Goal: Navigation & Orientation: Find specific page/section

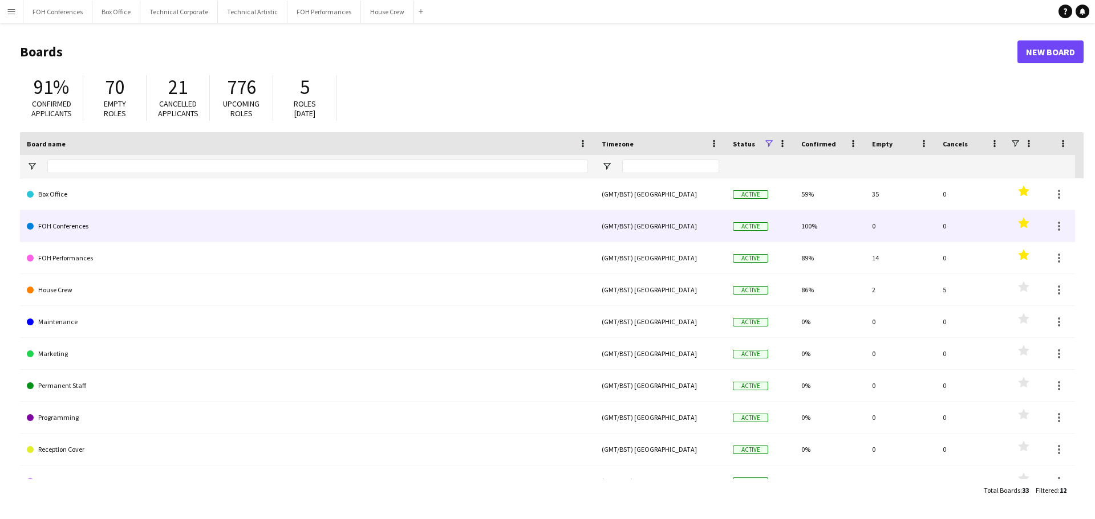
click at [67, 221] on link "FOH Conferences" at bounding box center [307, 226] width 561 height 32
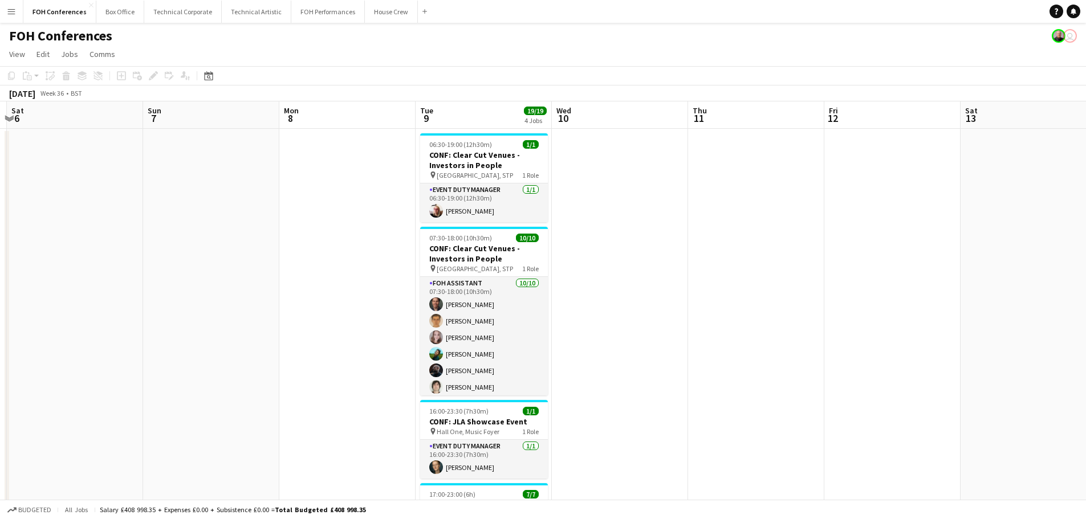
drag, startPoint x: 734, startPoint y: 261, endPoint x: 253, endPoint y: 243, distance: 482.2
click at [169, 238] on app-calendar-viewport "Wed 3 Thu 4 Fri 5 Sat 6 Sun 7 Mon 8 Tue 9 19/19 4 Jobs Wed 10 Thu 11 Fri 12 Sat…" at bounding box center [543, 395] width 1086 height 586
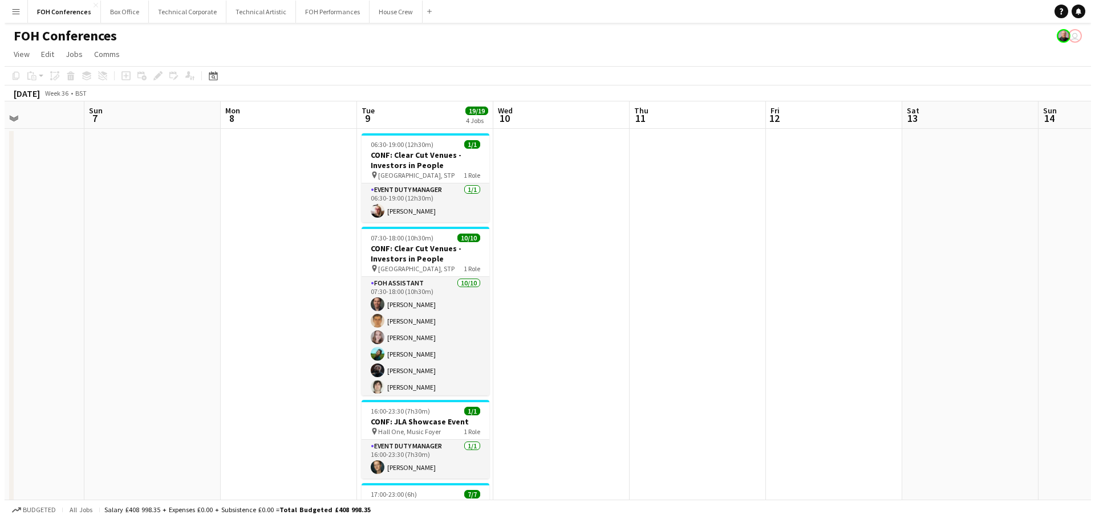
scroll to position [0, 366]
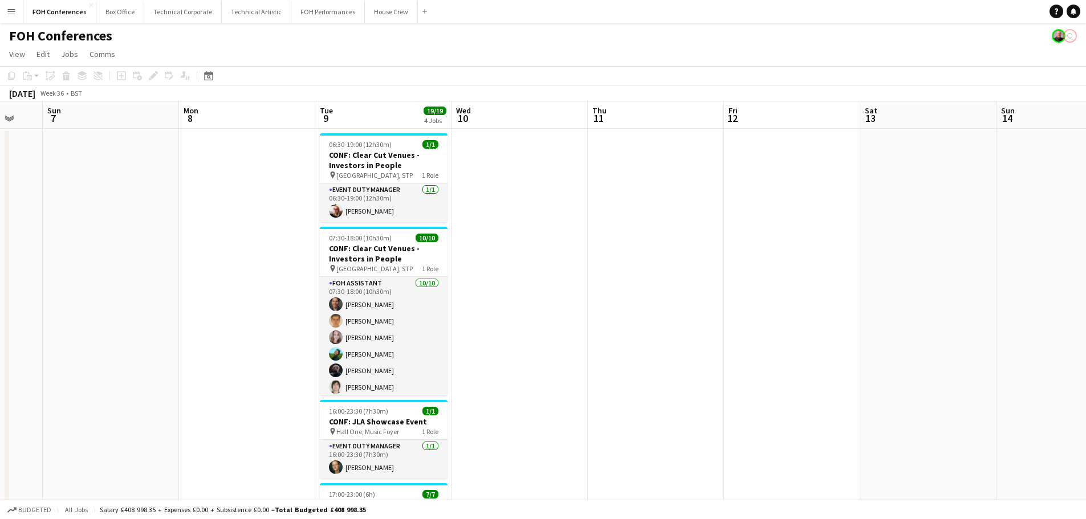
drag, startPoint x: 660, startPoint y: 248, endPoint x: 586, endPoint y: 249, distance: 73.6
click at [586, 249] on app-calendar-viewport "Thu 4 Fri 5 Sat 6 Sun 7 Mon 8 Tue 9 19/19 4 Jobs Wed 10 Thu 11 Fri 12 Sat 13 Su…" at bounding box center [543, 395] width 1086 height 586
click at [320, 11] on button "FOH Performances Close" at bounding box center [328, 12] width 74 height 22
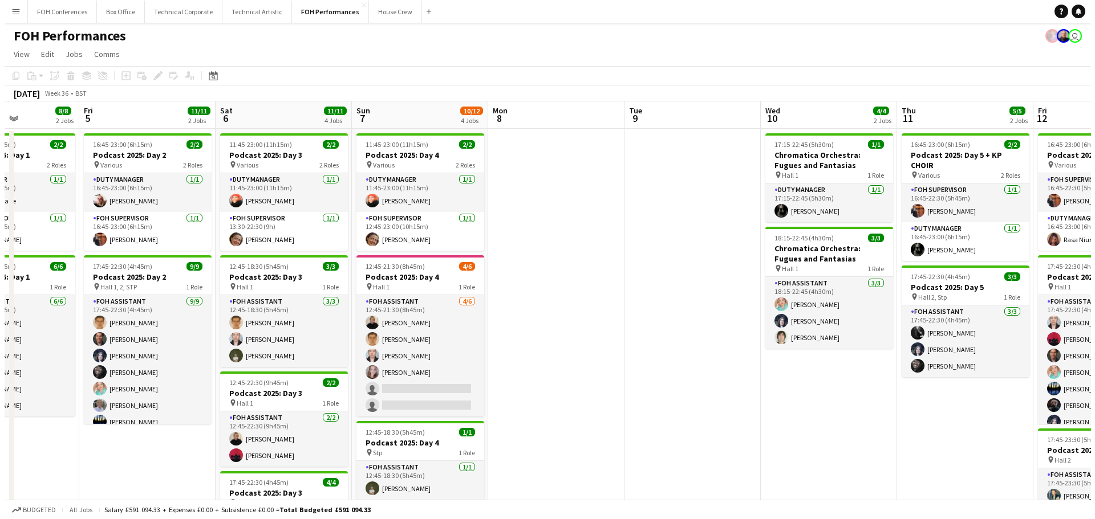
scroll to position [0, 332]
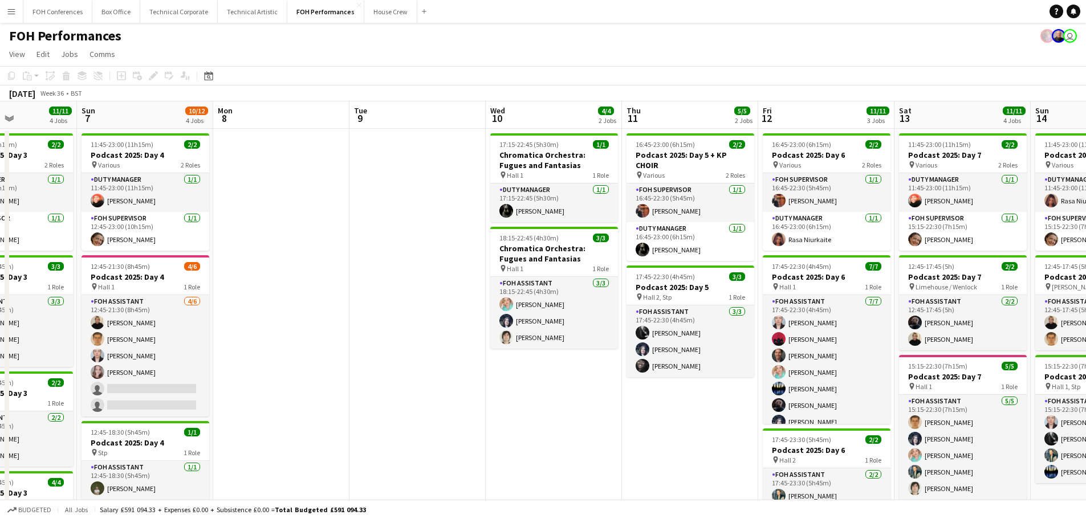
drag, startPoint x: 823, startPoint y: 222, endPoint x: 219, endPoint y: 214, distance: 604.5
click at [219, 214] on app-calendar-viewport "Thu 4 8/8 2 Jobs Fri 5 11/11 2 Jobs Sat 6 11/11 4 Jobs Sun 7 10/12 4 Jobs Mon 8…" at bounding box center [543, 372] width 1086 height 541
click at [67, 9] on button "FOH Conferences Close" at bounding box center [57, 12] width 69 height 22
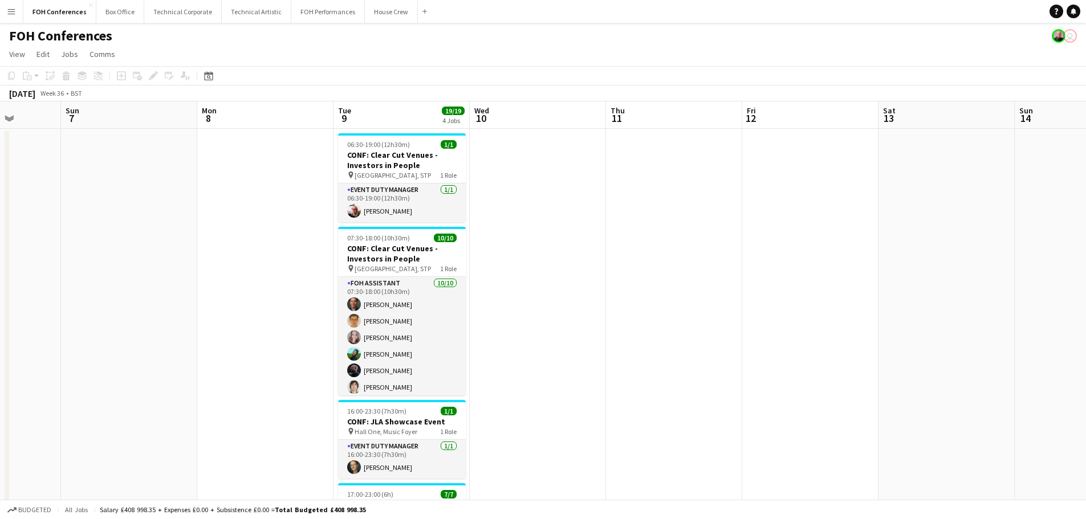
drag, startPoint x: 626, startPoint y: 320, endPoint x: 163, endPoint y: 316, distance: 463.1
click at [163, 316] on app-calendar-viewport "Thu 4 Fri 5 Sat 6 Sun 7 Mon 8 Tue 9 19/19 4 Jobs Wed 10 Thu 11 Fri 12 Sat 13 Su…" at bounding box center [543, 395] width 1086 height 586
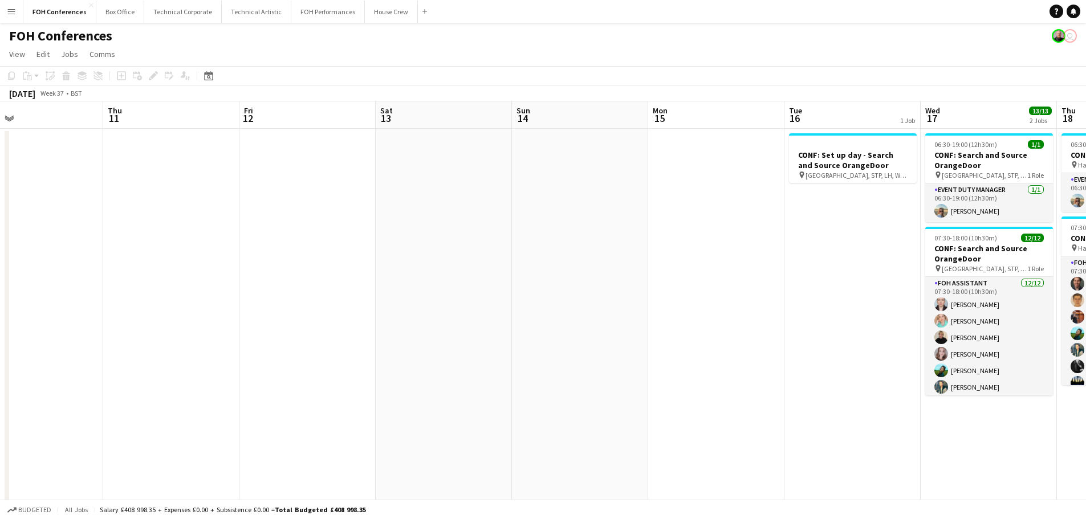
drag, startPoint x: 703, startPoint y: 320, endPoint x: 204, endPoint y: 322, distance: 498.4
click at [204, 322] on app-calendar-viewport "Sun 7 Mon 8 Tue 9 19/19 4 Jobs Wed 10 Thu 11 Fri 12 Sat 13 Sun 14 Mon 15 Tue 16…" at bounding box center [543, 395] width 1086 height 586
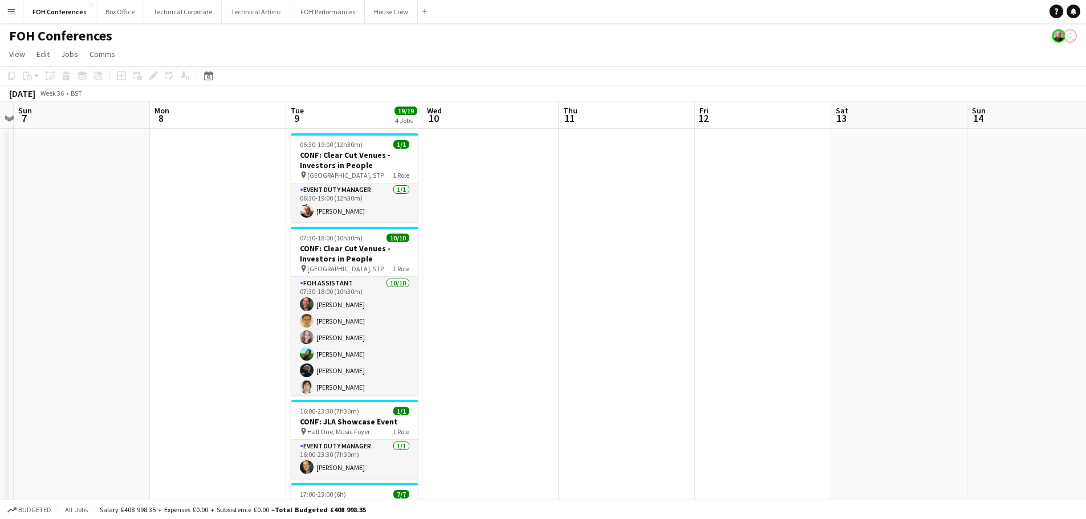
scroll to position [0, 252]
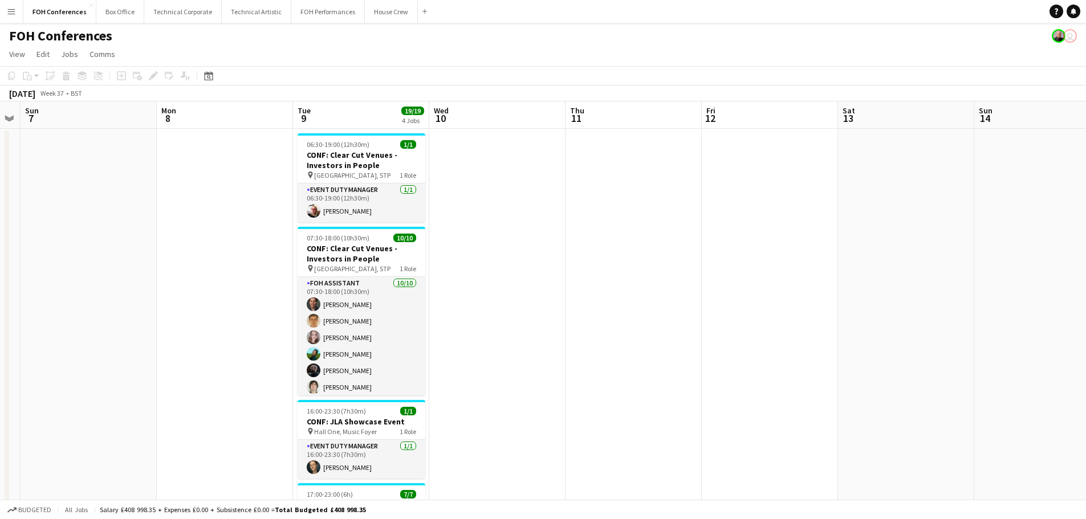
drag, startPoint x: 243, startPoint y: 323, endPoint x: 664, endPoint y: 324, distance: 421.4
click at [664, 324] on app-calendar-viewport "Fri 5 Sat 6 Sun 7 Mon 8 Tue 9 19/19 4 Jobs Wed 10 Thu 11 Fri 12 Sat 13 Sun 14 M…" at bounding box center [543, 395] width 1086 height 586
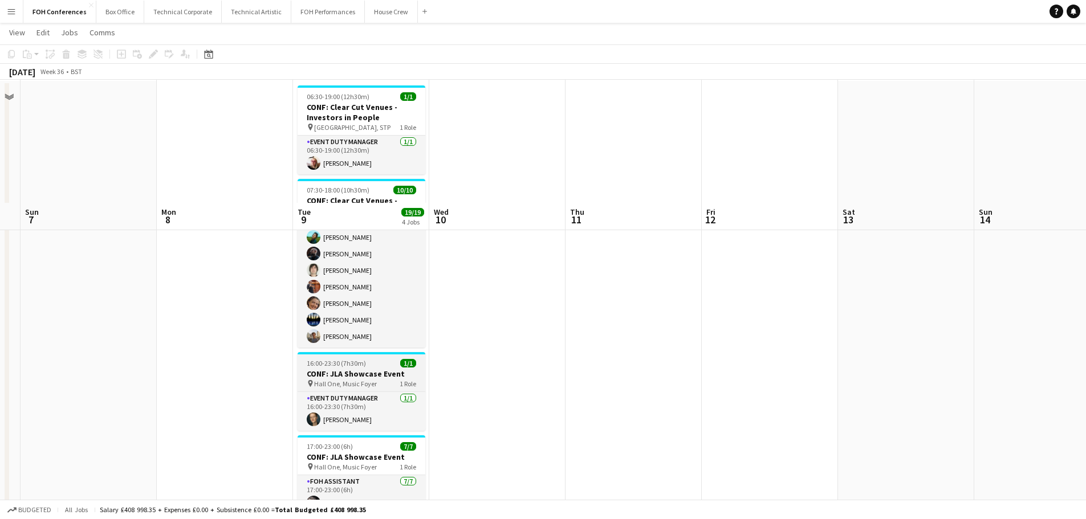
scroll to position [0, 0]
